Goal: Transaction & Acquisition: Purchase product/service

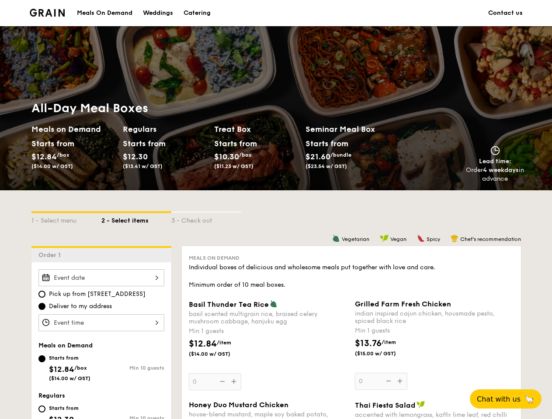
click at [276, 210] on div "1 - Select menu 2 - Select items 3 - Check out" at bounding box center [275, 218] width 489 height 56
click at [66, 218] on div "1 - Select menu" at bounding box center [66, 219] width 70 height 12
click at [136, 218] on div "2 - Select items" at bounding box center [136, 219] width 70 height 12
click at [206, 218] on div "3 - Check out" at bounding box center [206, 219] width 70 height 12
click at [101, 254] on div "Order 1" at bounding box center [101, 254] width 140 height 16
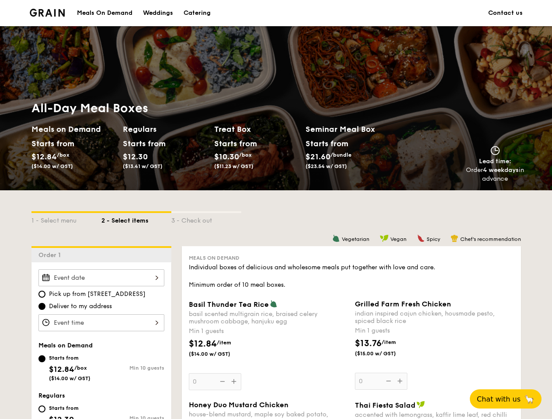
click at [101, 278] on div at bounding box center [101, 277] width 126 height 17
click at [101, 323] on div at bounding box center [276, 209] width 552 height 419
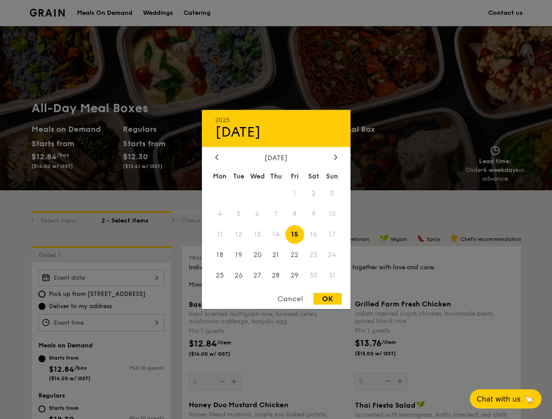
click at [268, 345] on div at bounding box center [276, 209] width 552 height 419
click at [235, 382] on div at bounding box center [276, 209] width 552 height 419
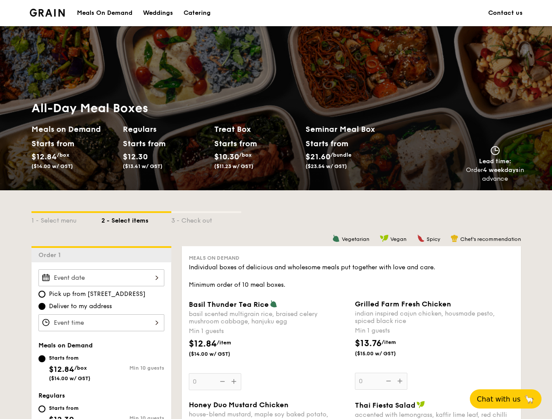
click at [221, 382] on div at bounding box center [276, 209] width 552 height 419
